Goal: Task Accomplishment & Management: Manage account settings

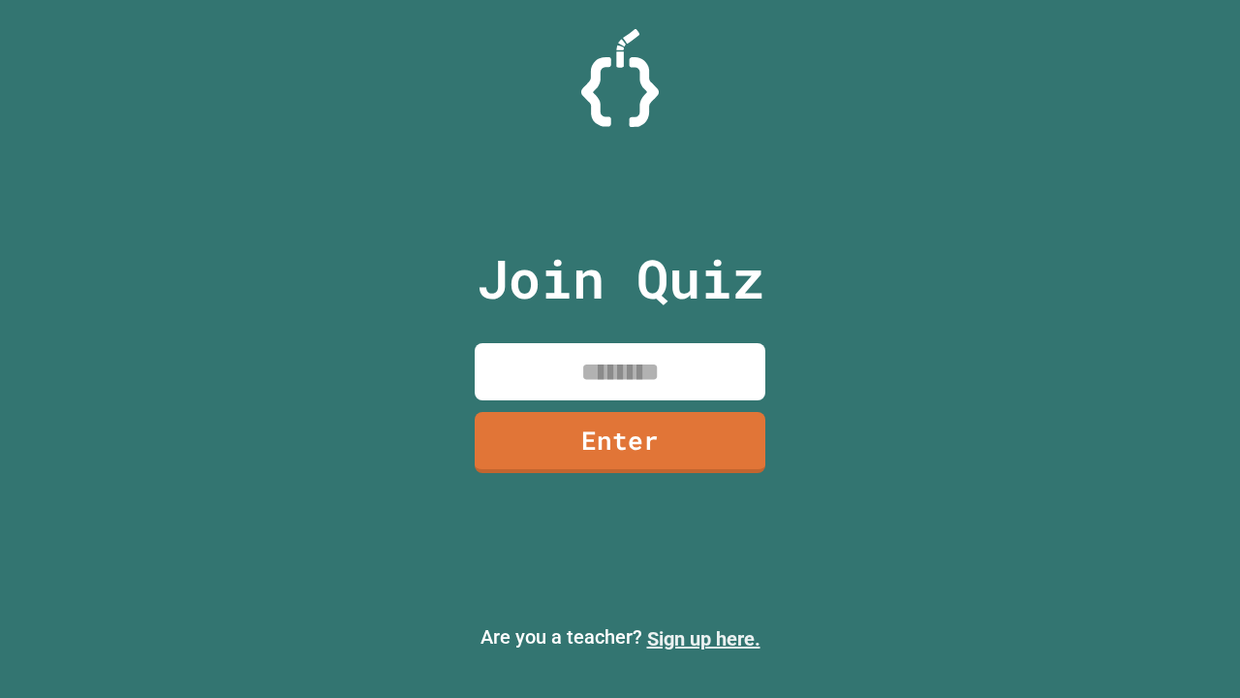
click at [703, 639] on link "Sign up here." at bounding box center [703, 638] width 113 height 23
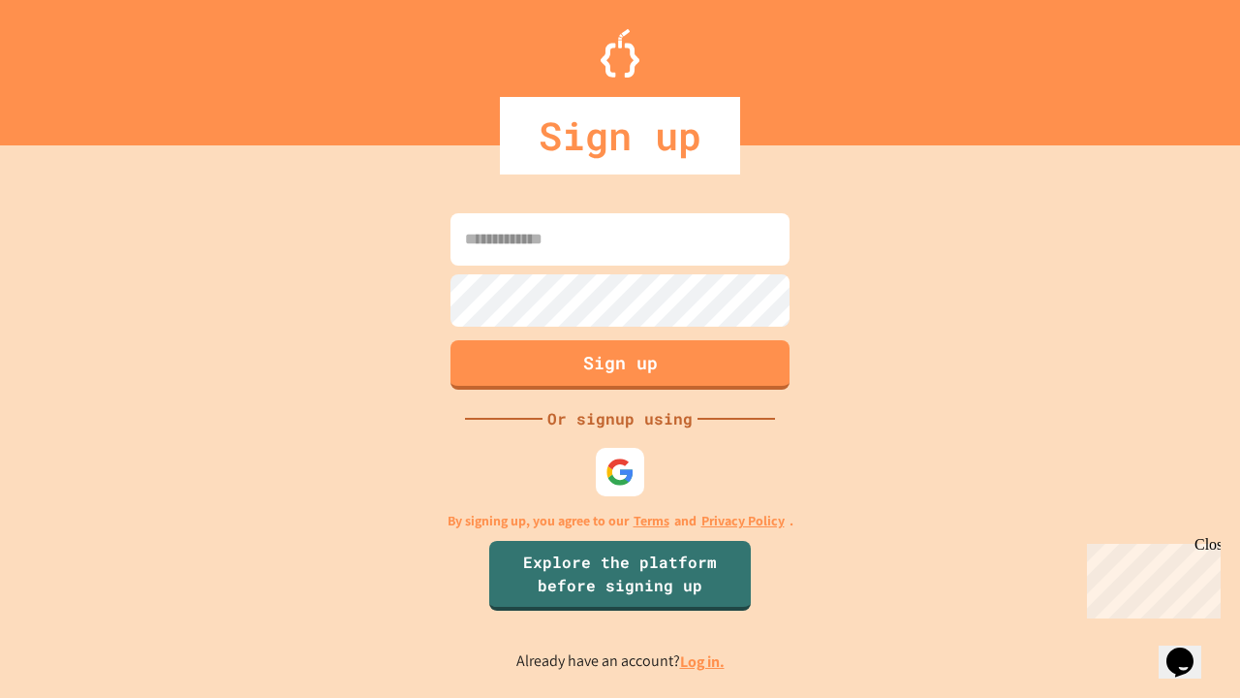
click at [703, 661] on link "Log in." at bounding box center [702, 661] width 45 height 20
